Goal: Navigation & Orientation: Go to known website

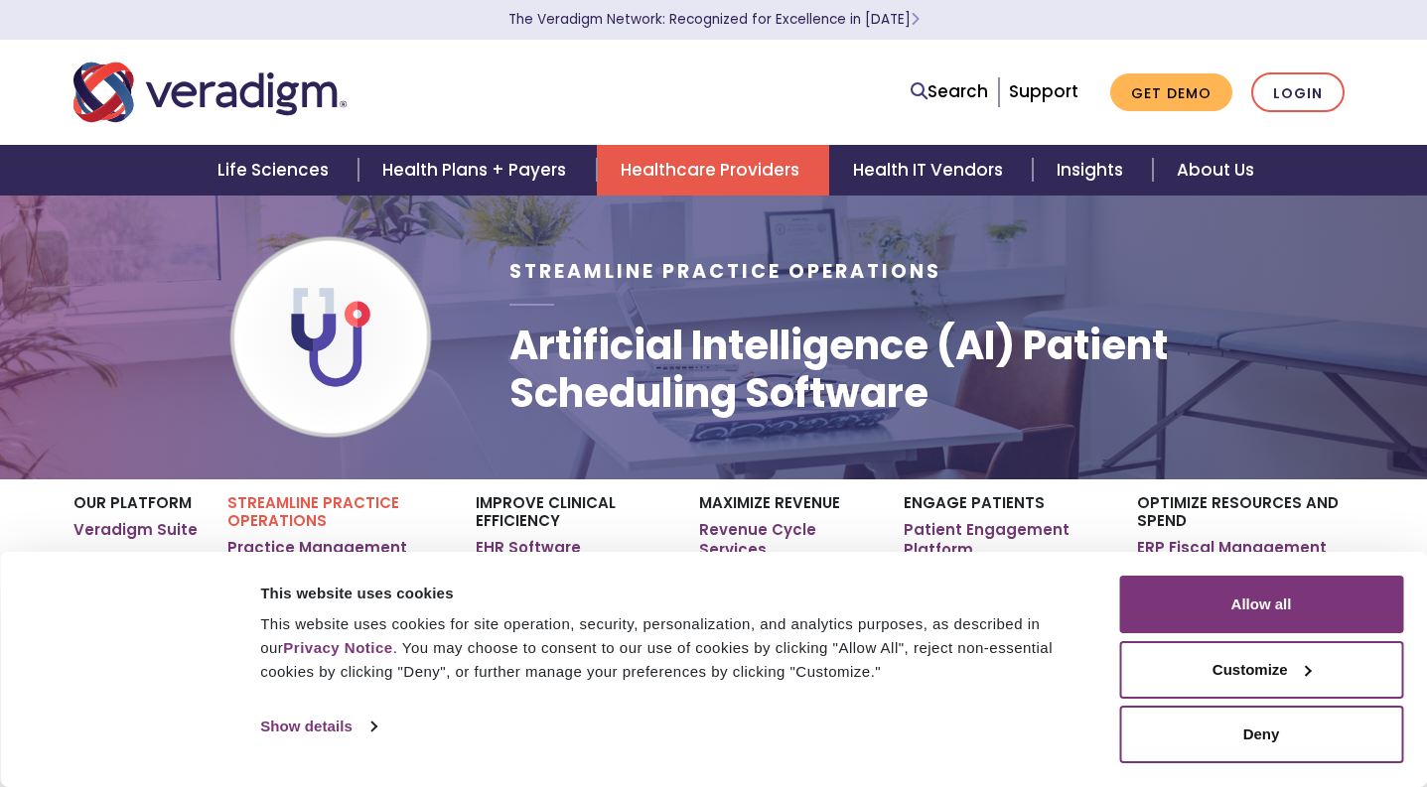
click at [159, 95] on img "Veradigm logo" at bounding box center [209, 93] width 273 height 66
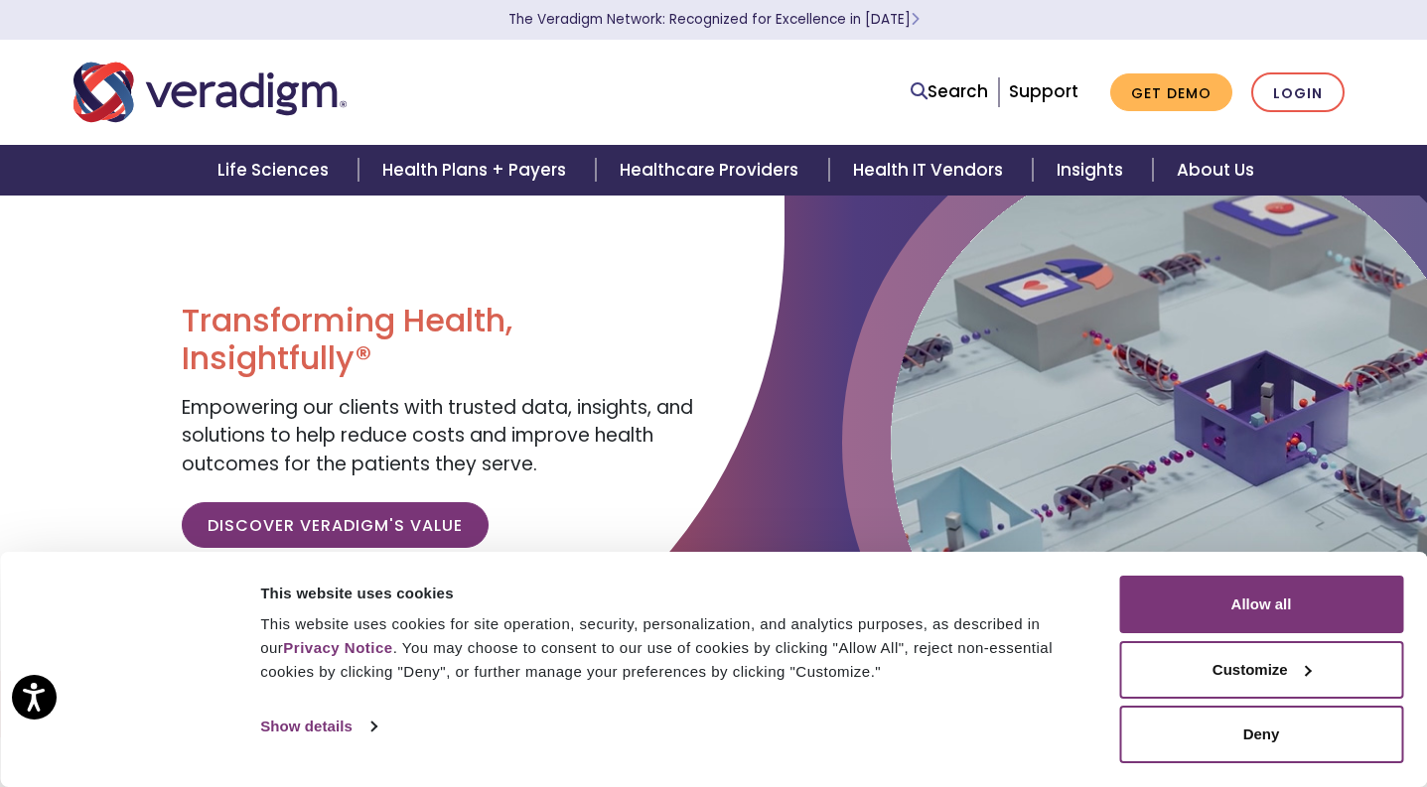
click at [129, 84] on img "Veradigm logo" at bounding box center [209, 93] width 273 height 66
